Goal: Task Accomplishment & Management: Manage account settings

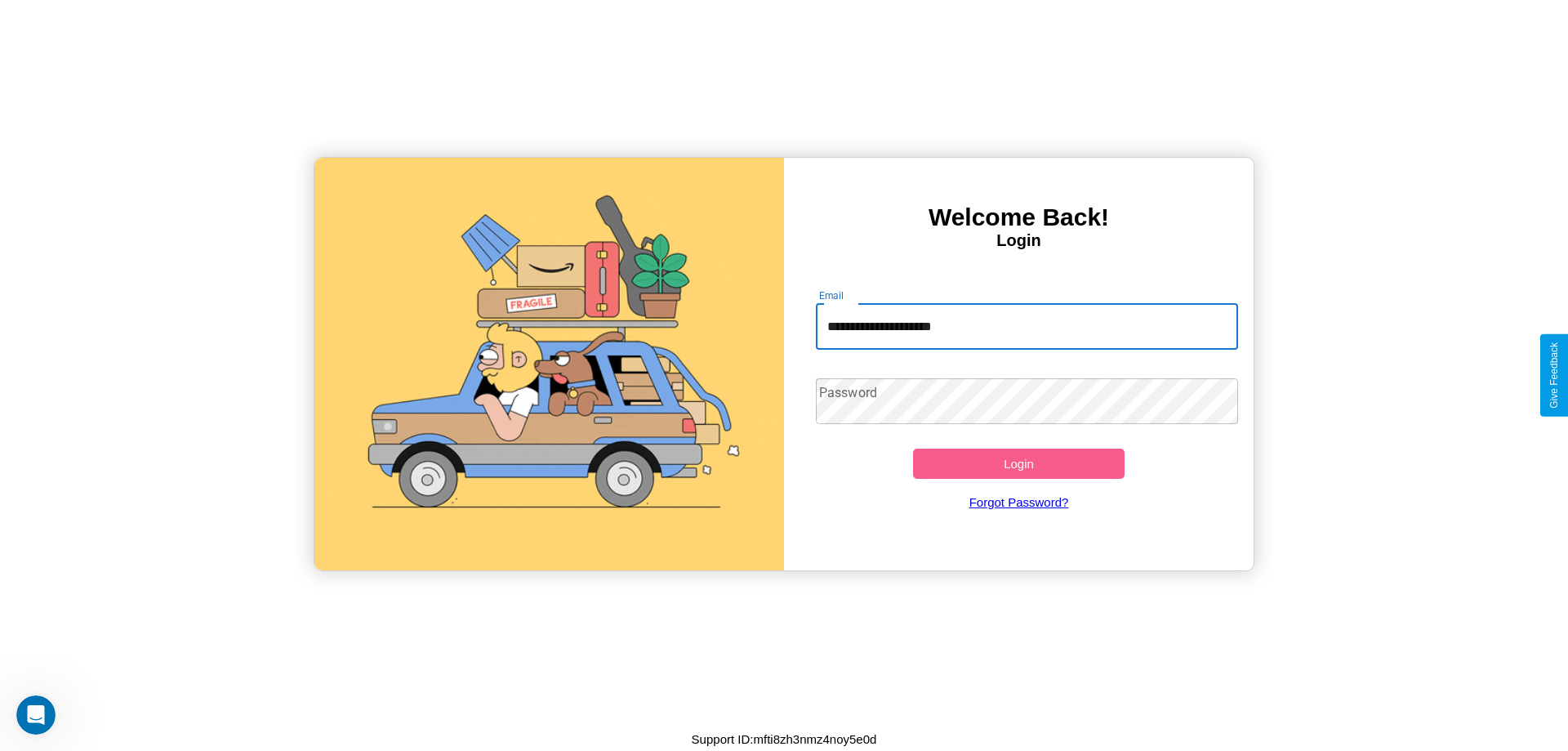
type input "**********"
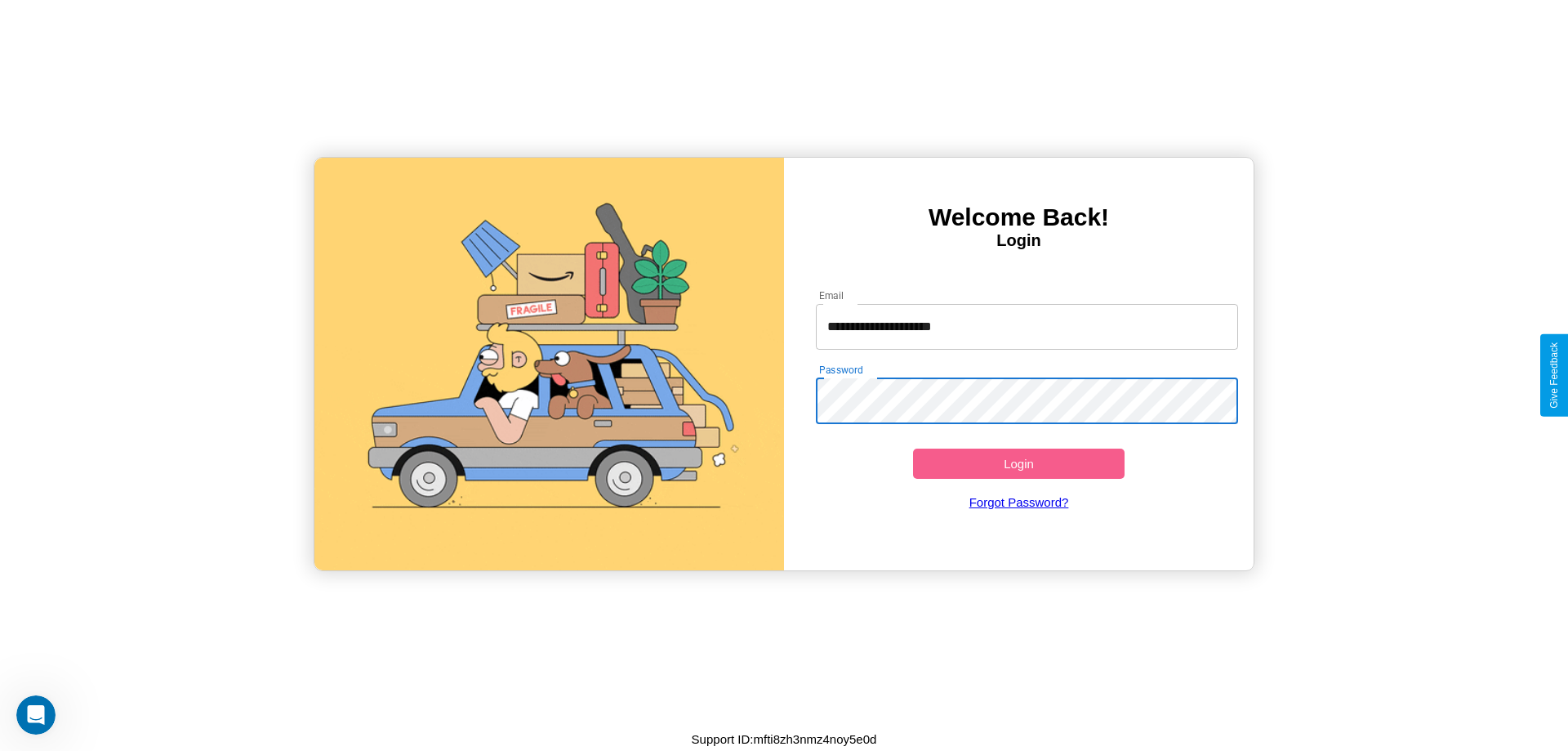
click at [1019, 463] on button "Login" at bounding box center [1019, 463] width 211 height 30
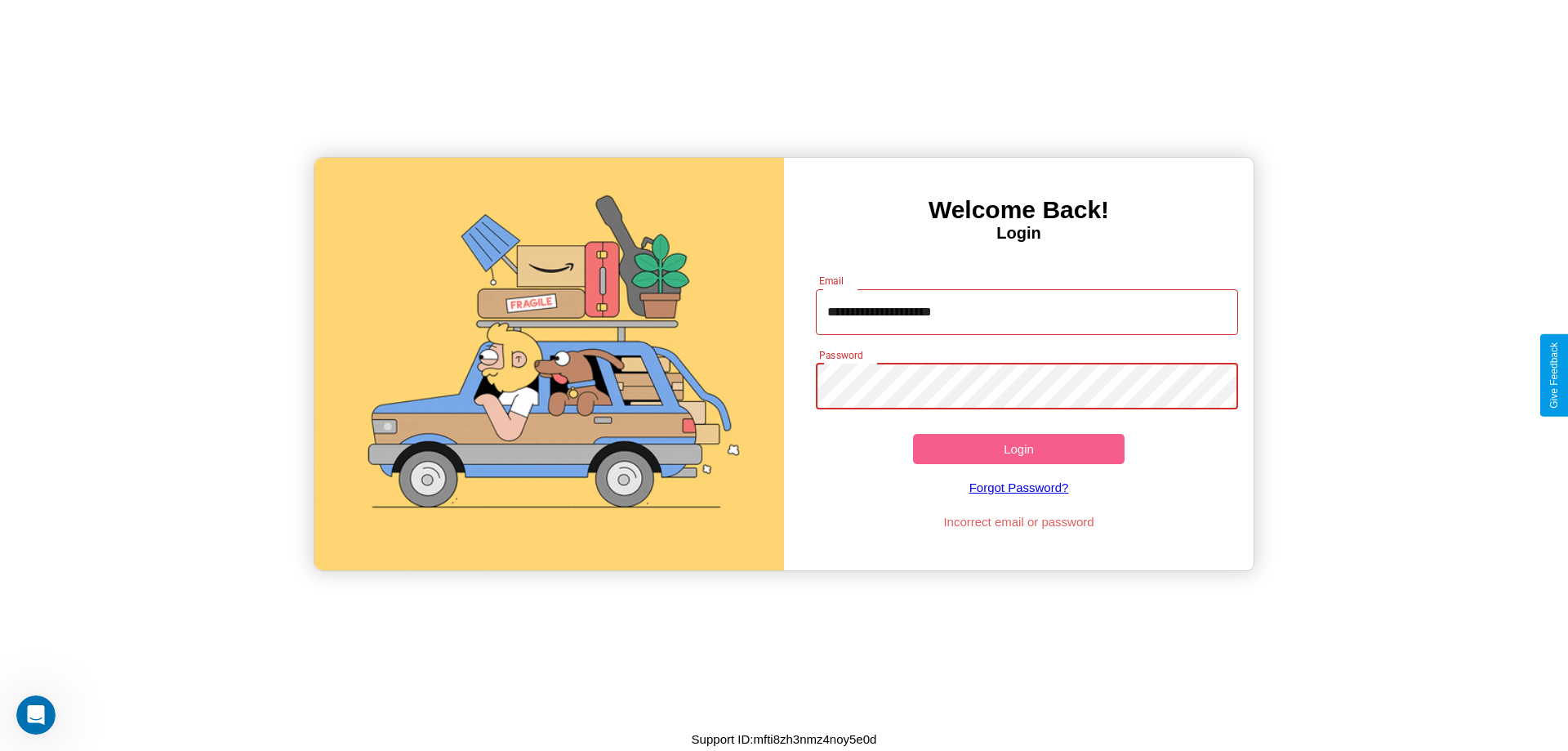
click at [1019, 448] on button "Login" at bounding box center [1019, 448] width 211 height 30
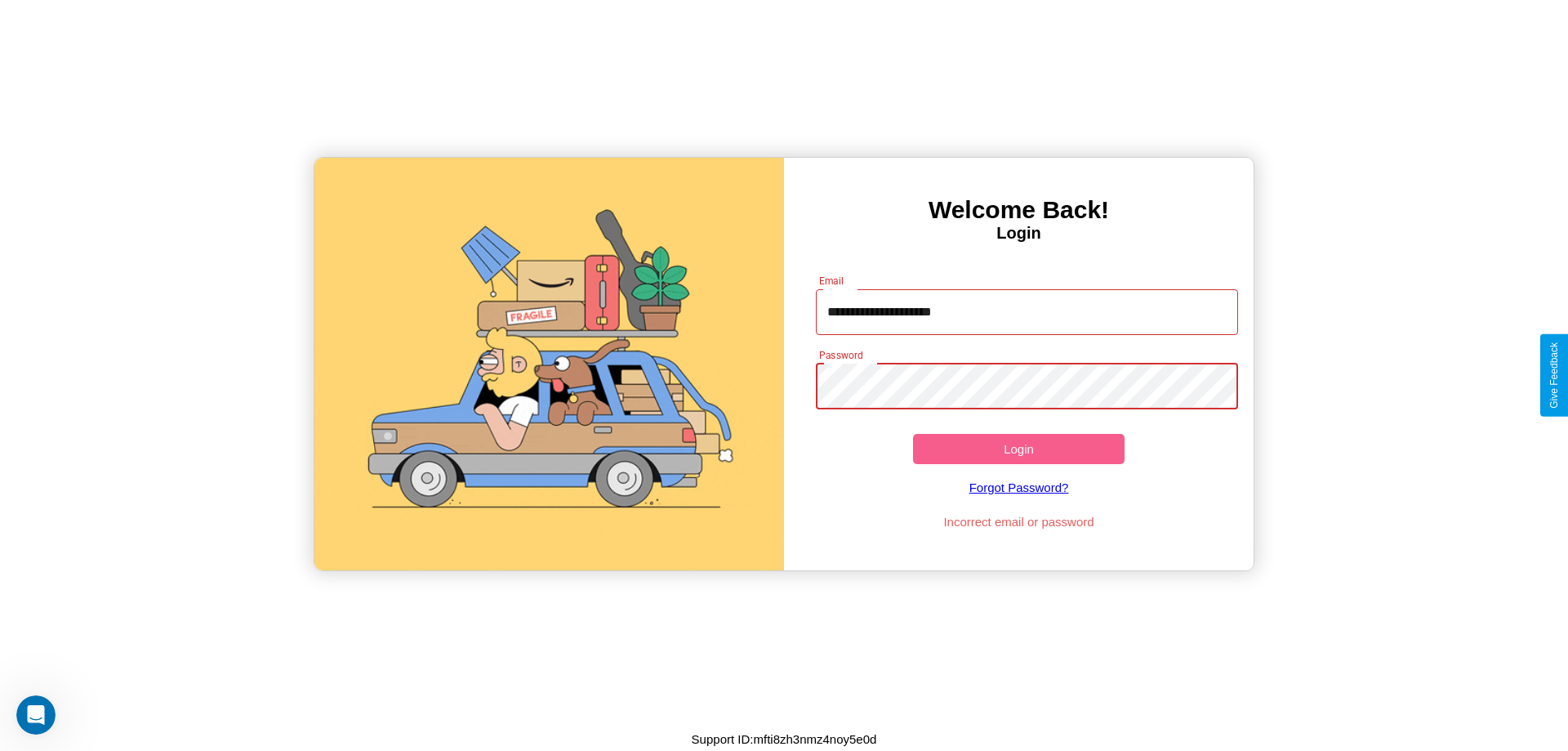
click at [1019, 448] on button "Login" at bounding box center [1019, 448] width 211 height 30
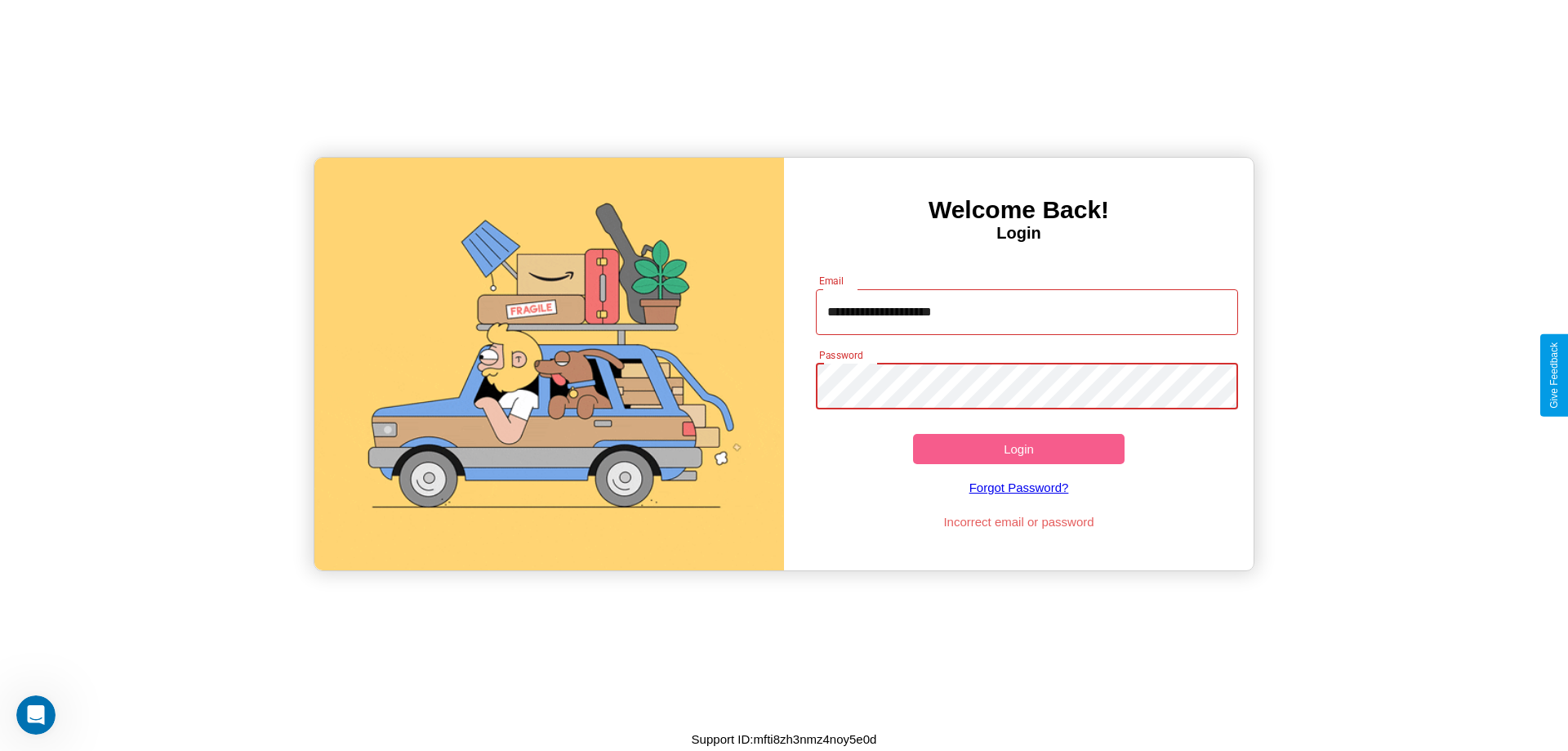
click at [1019, 448] on button "Login" at bounding box center [1019, 448] width 211 height 30
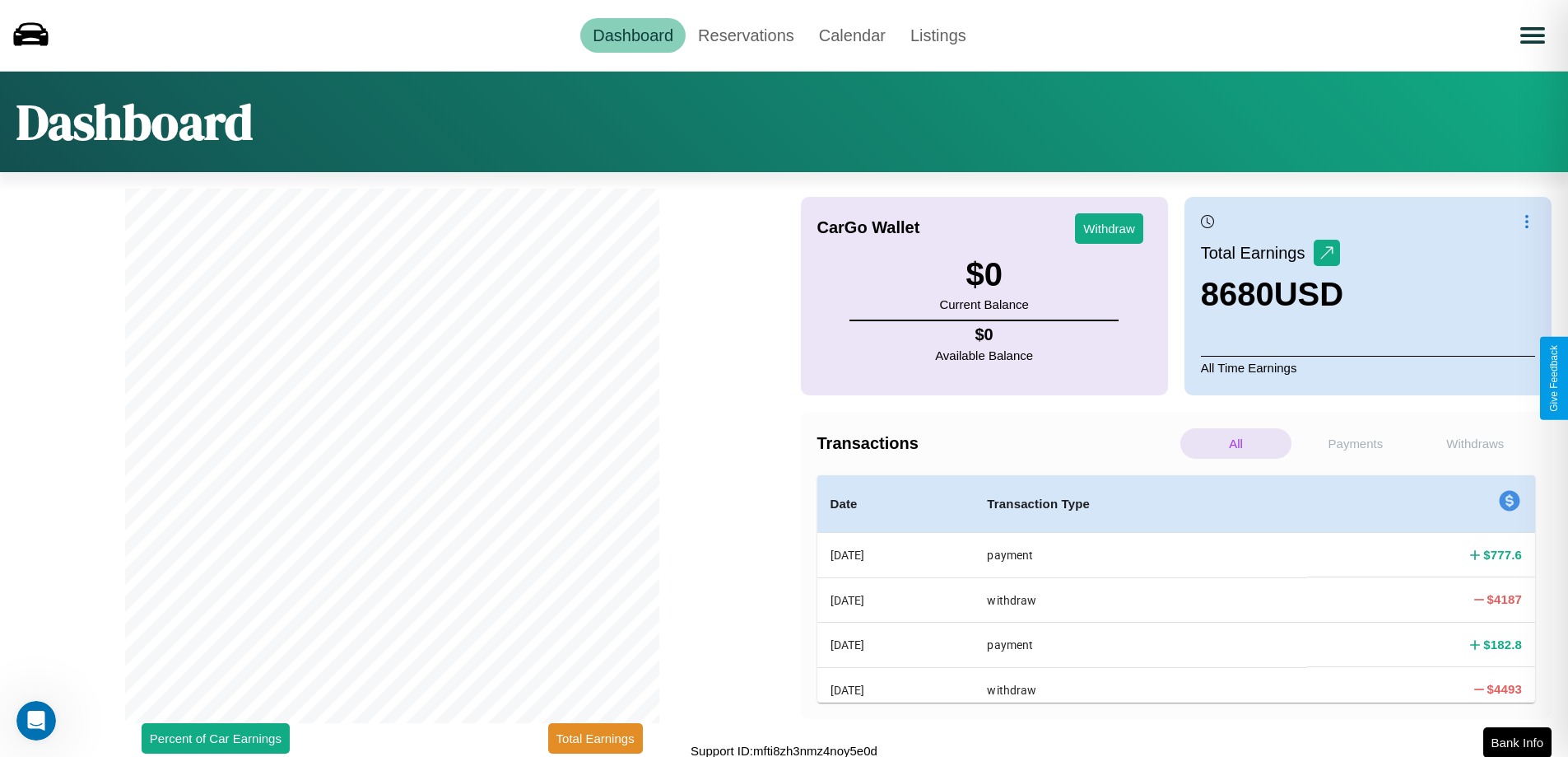
scroll to position [5, 0]
